Goal: Information Seeking & Learning: Learn about a topic

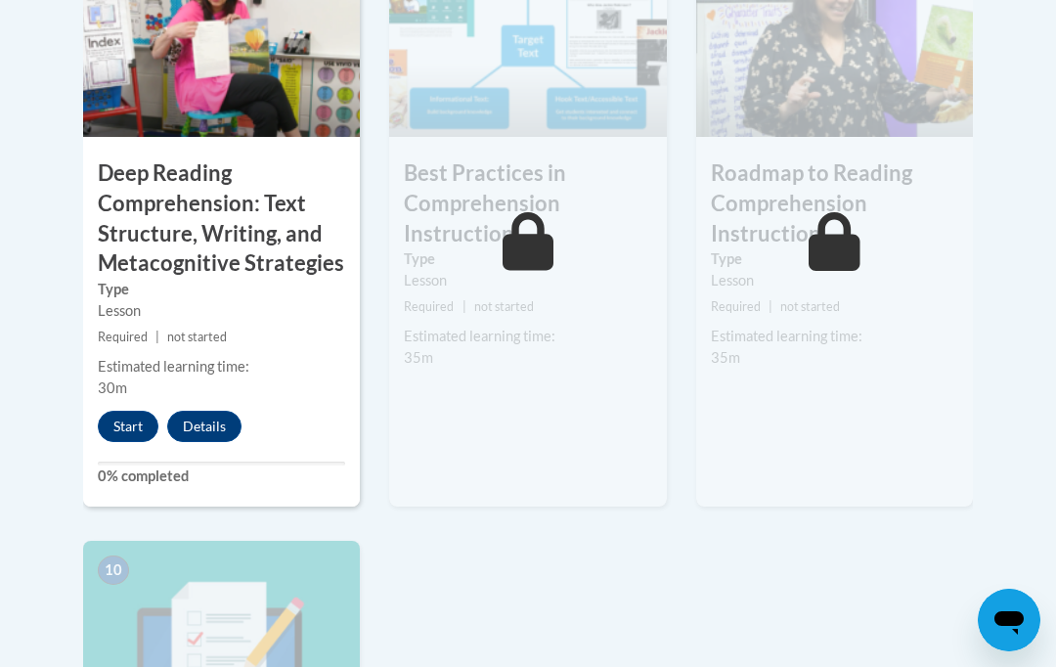
scroll to position [1911, 0]
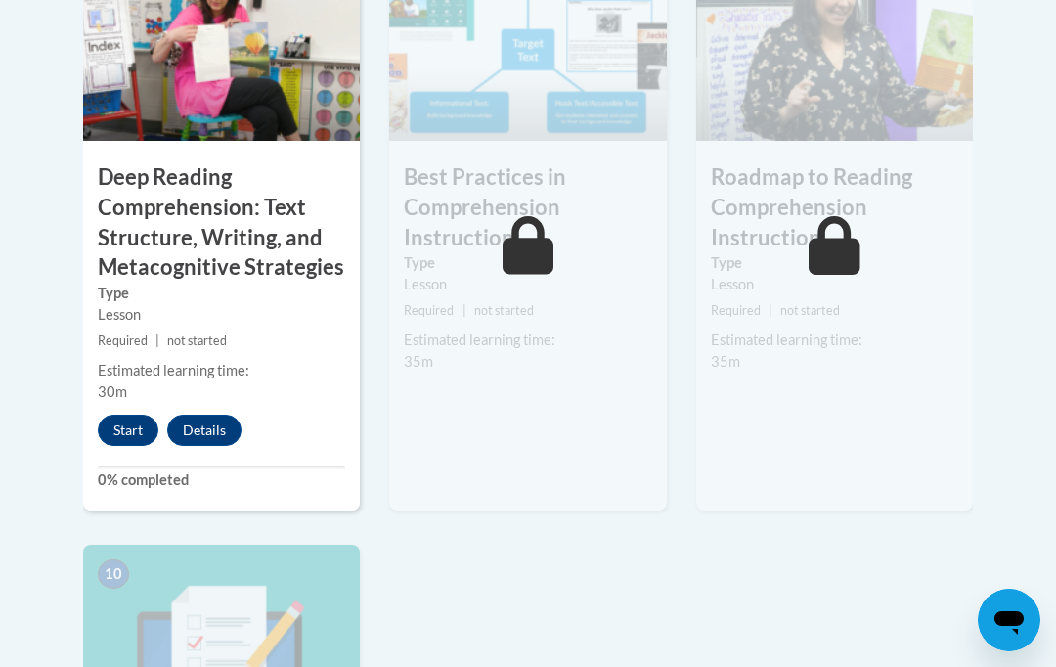
click at [141, 415] on button "Start" at bounding box center [128, 430] width 61 height 31
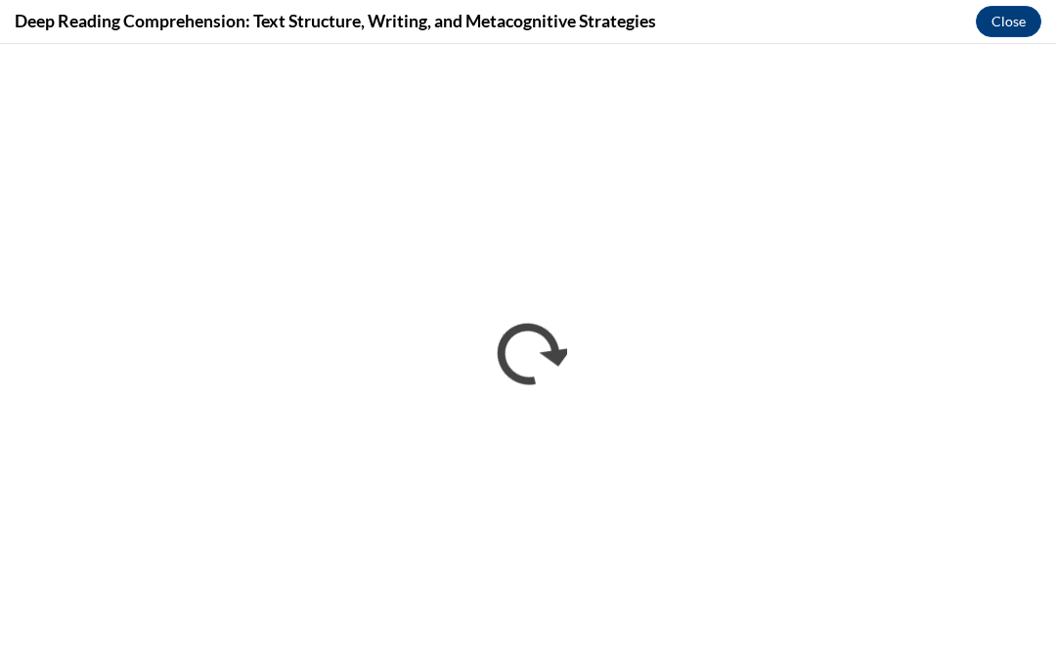
scroll to position [0, 0]
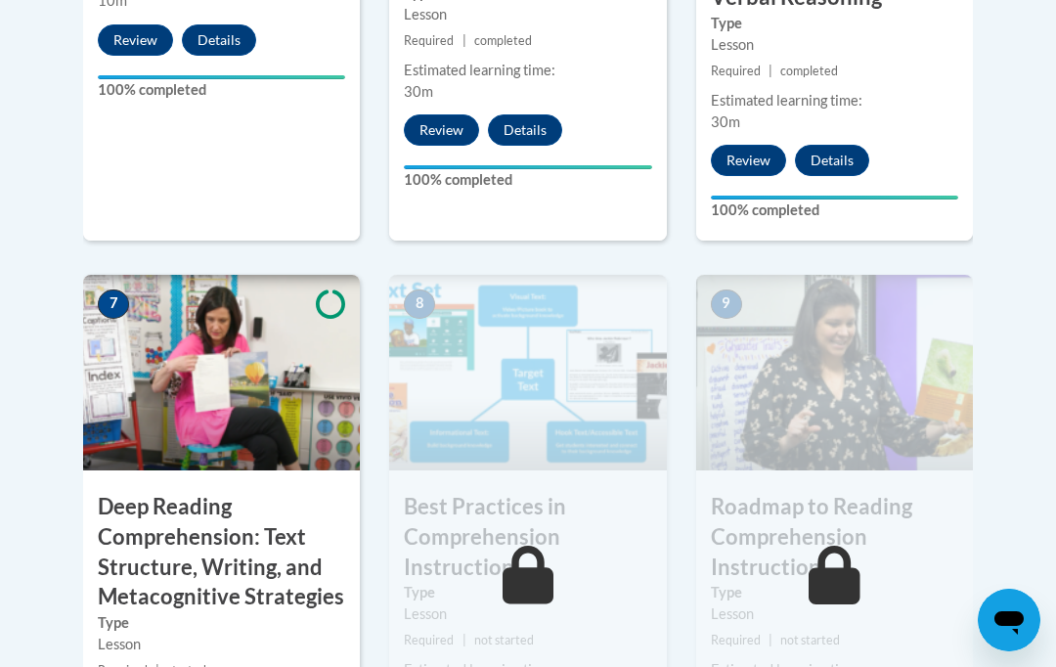
scroll to position [1649, 0]
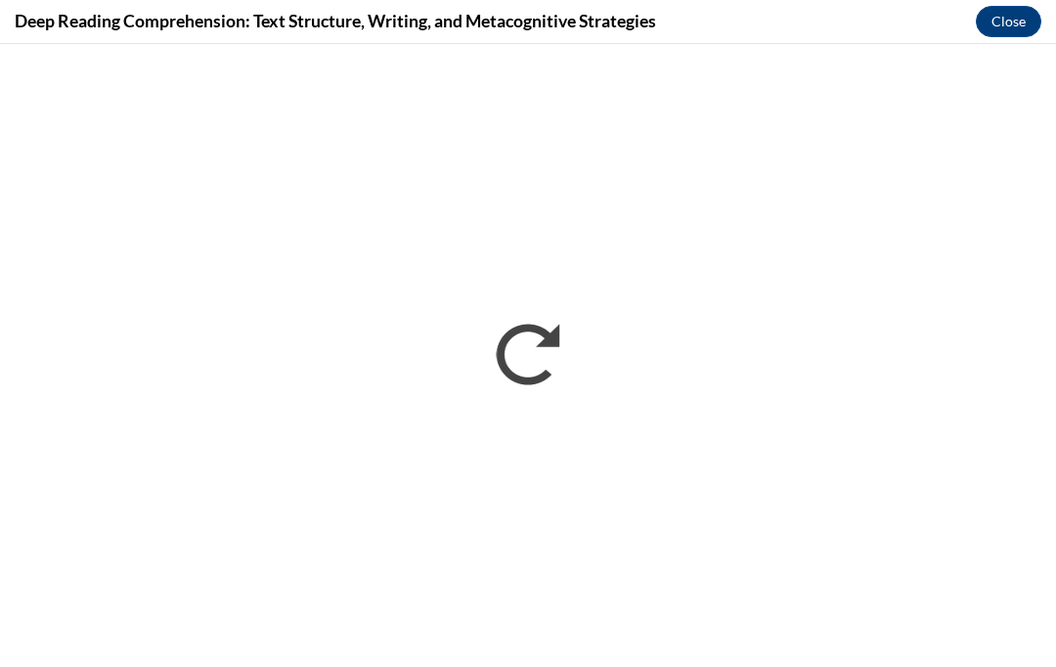
scroll to position [0, 0]
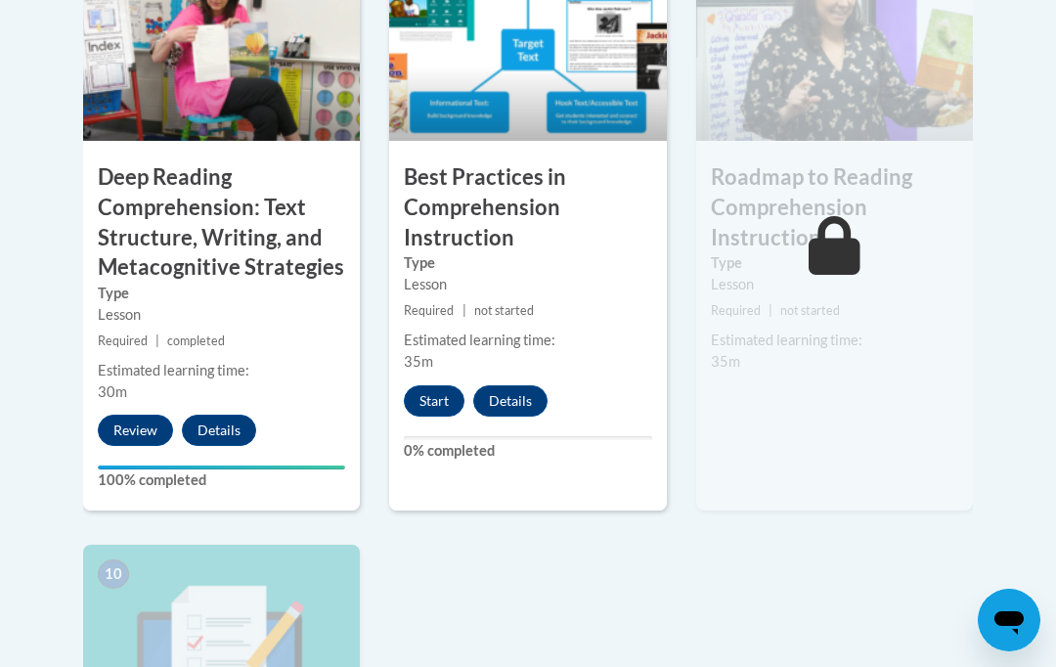
scroll to position [1925, 0]
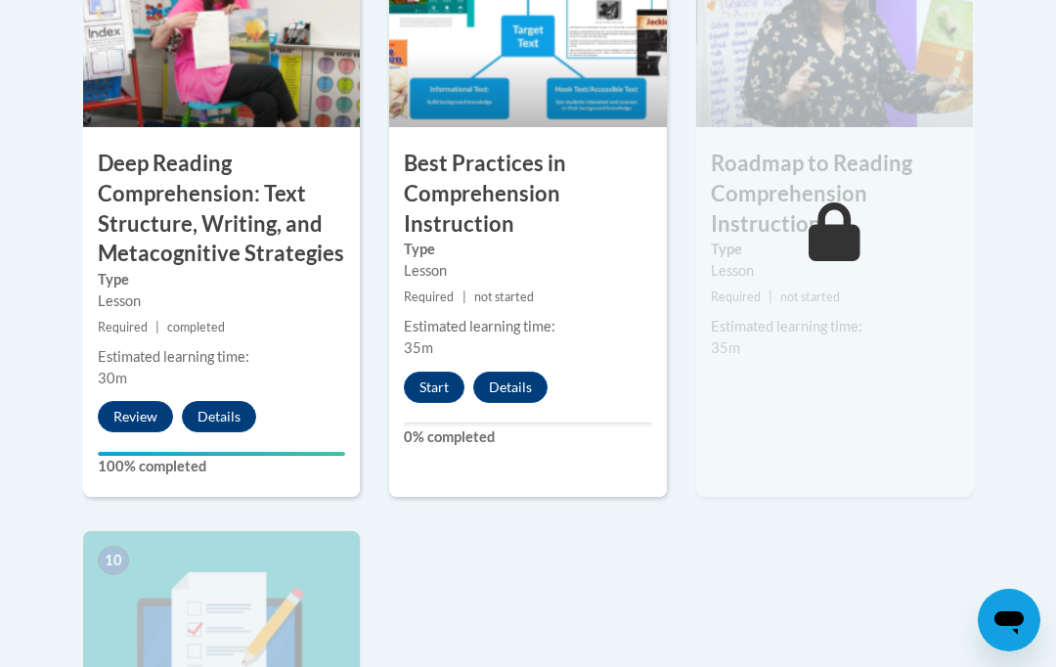
click at [511, 372] on button "Details" at bounding box center [510, 387] width 74 height 31
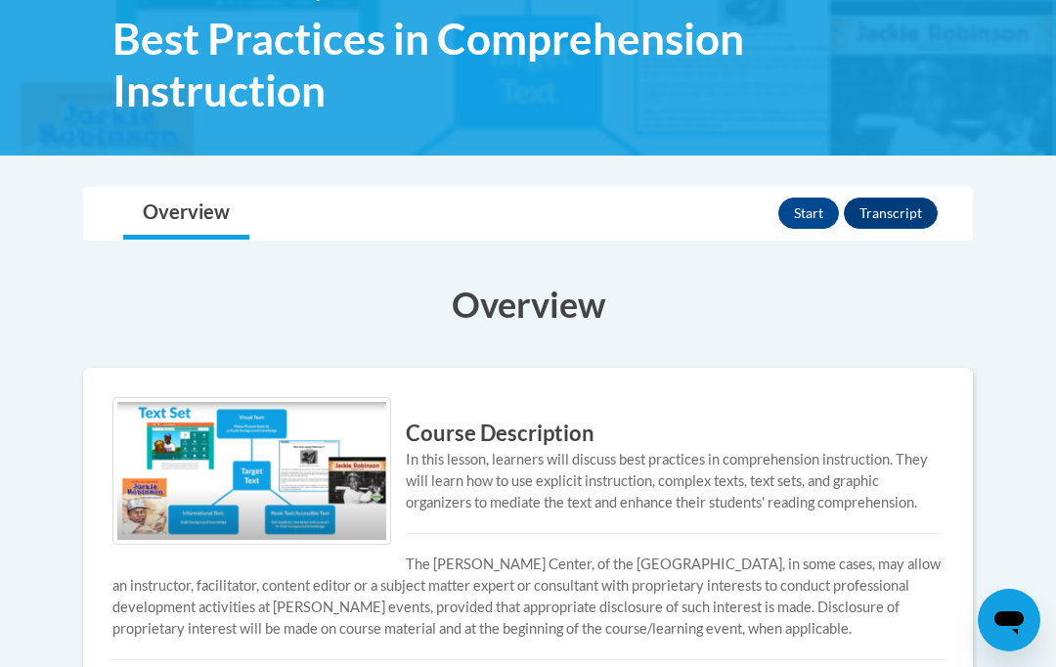
scroll to position [348, 0]
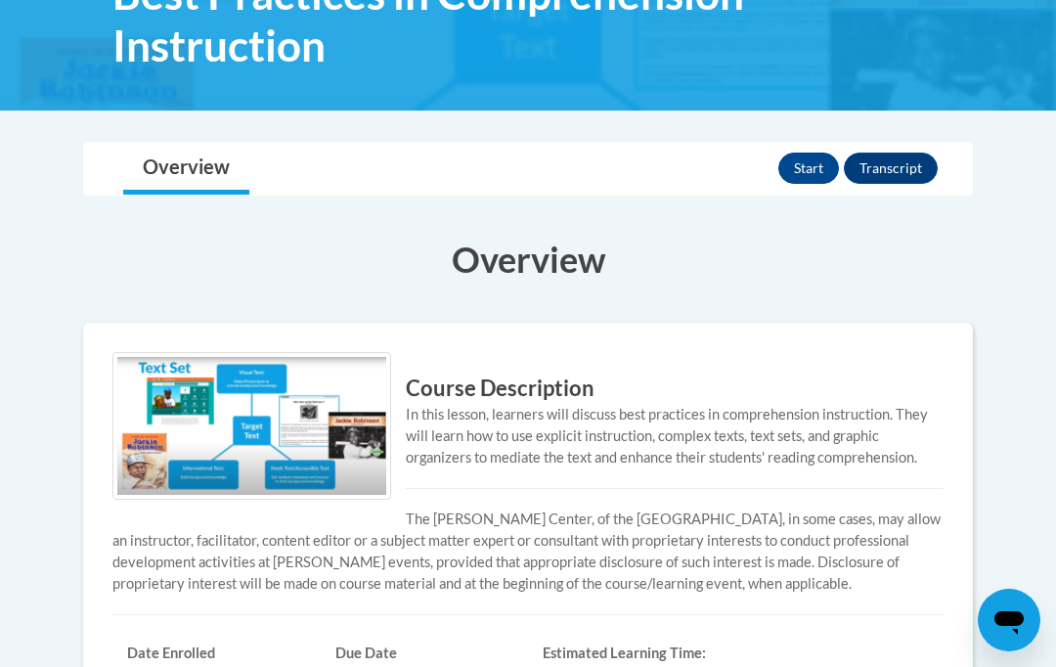
click at [817, 157] on button "Start" at bounding box center [809, 168] width 61 height 31
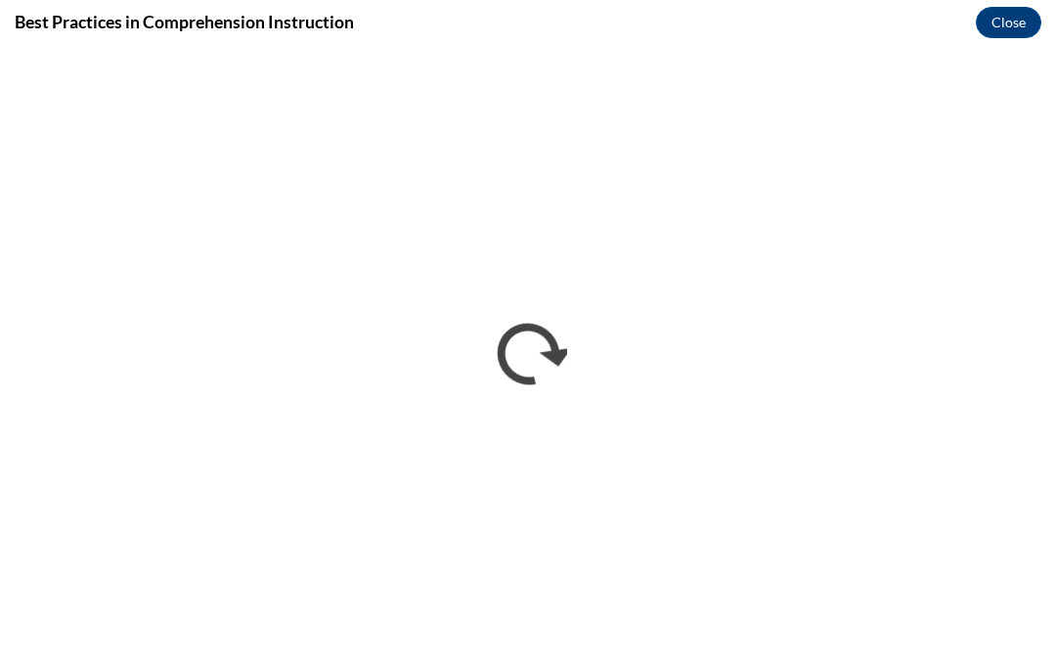
scroll to position [0, 0]
